Goal: Check status: Check status

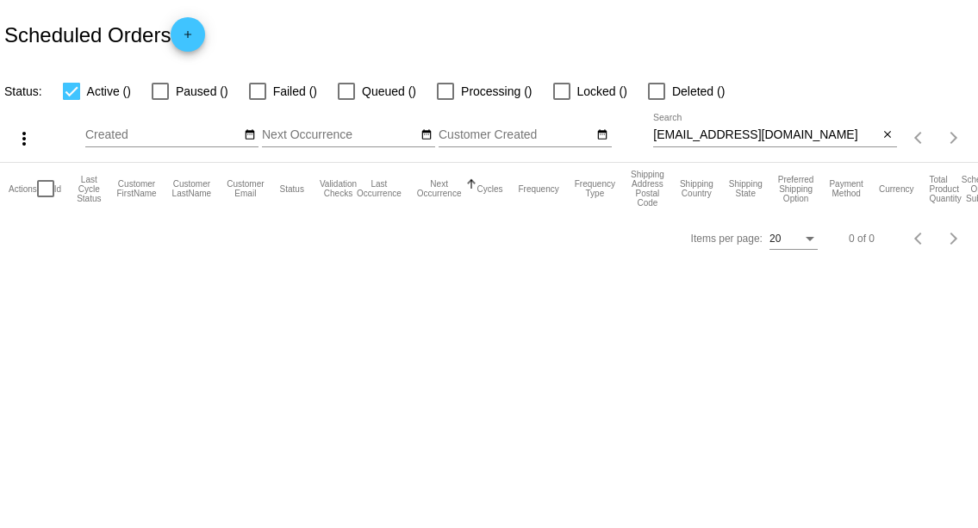
click at [703, 133] on input "[EMAIL_ADDRESS][DOMAIN_NAME]" at bounding box center [766, 135] width 226 height 14
paste input "[EMAIL_ADDRESS][DOMAIN_NAME]"
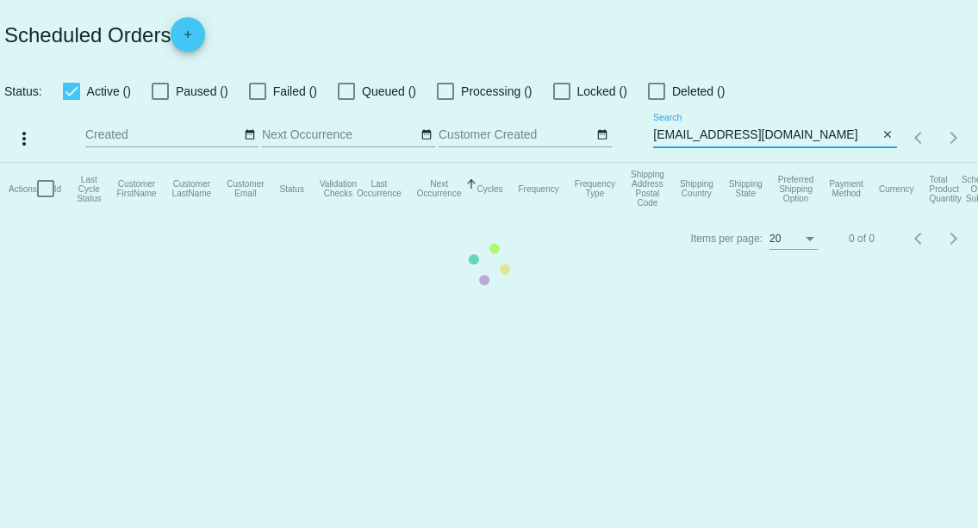
type input "[EMAIL_ADDRESS][DOMAIN_NAME]"
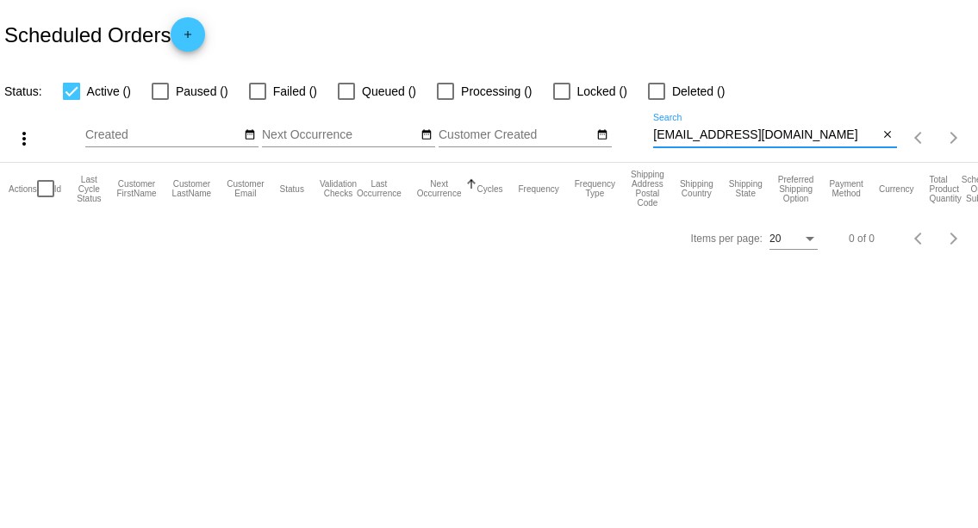
click at [825, 134] on input "[EMAIL_ADDRESS][DOMAIN_NAME]" at bounding box center [766, 135] width 226 height 14
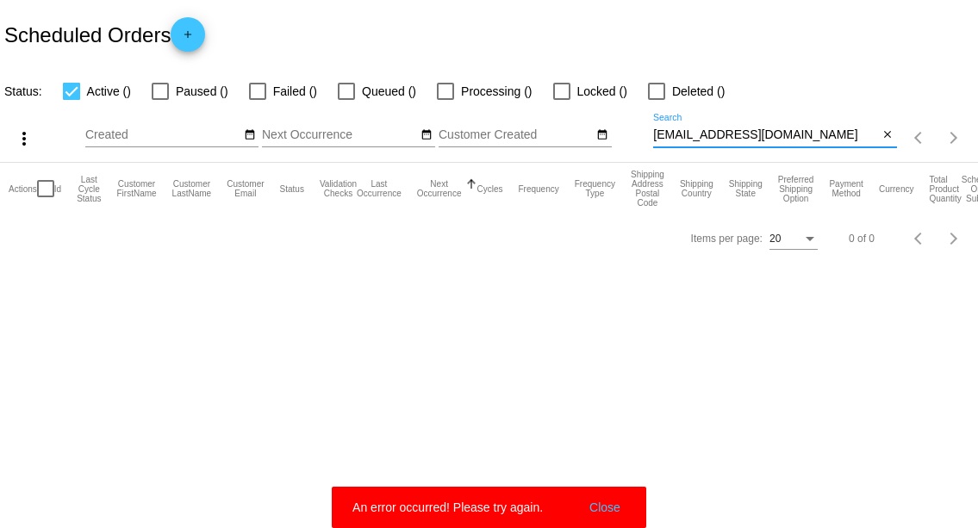
click at [604, 505] on button "Close" at bounding box center [604, 507] width 41 height 17
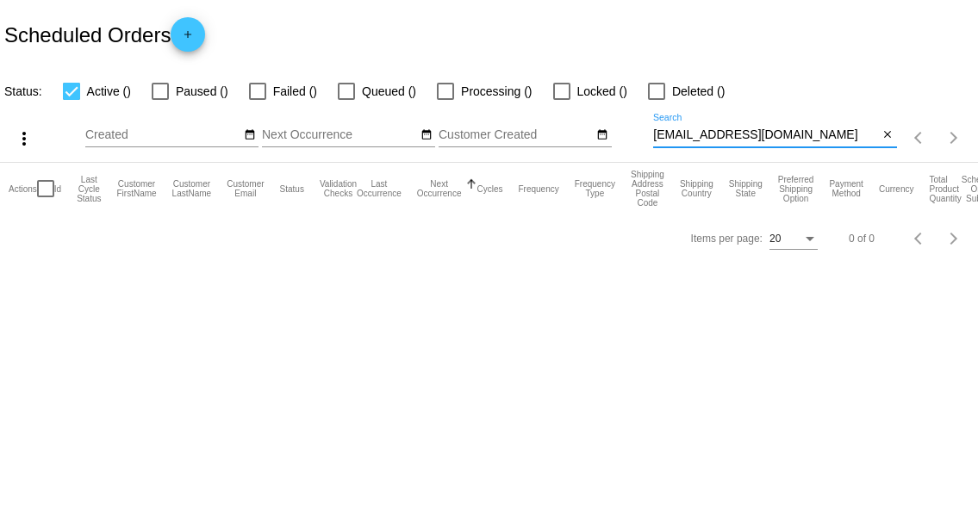
click at [823, 136] on input "[EMAIL_ADDRESS][DOMAIN_NAME]" at bounding box center [766, 135] width 226 height 14
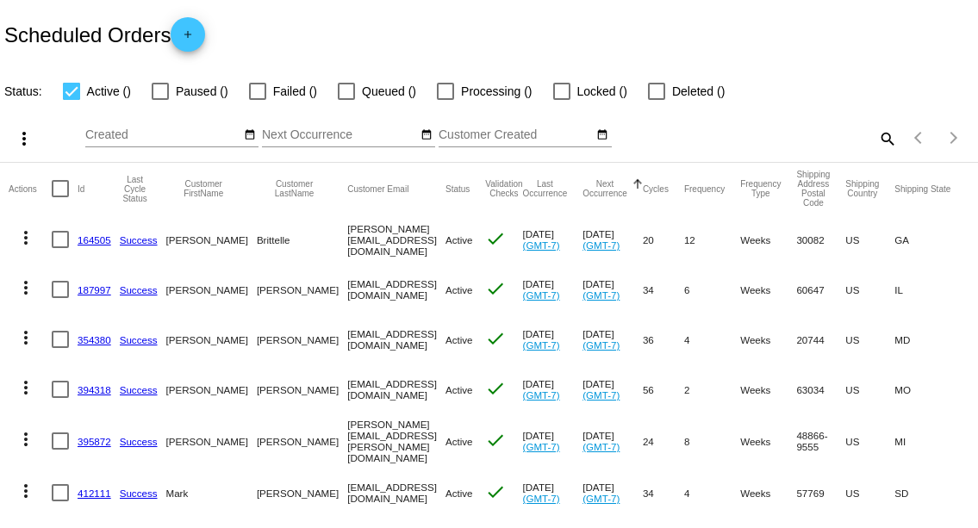
click at [876, 134] on mat-icon "search" at bounding box center [886, 138] width 21 height 27
click at [812, 129] on input "Search" at bounding box center [775, 135] width 244 height 14
paste input "[EMAIL_ADDRESS][DOMAIN_NAME]"
type input "[EMAIL_ADDRESS][DOMAIN_NAME]"
